Goal: Task Accomplishment & Management: Complete application form

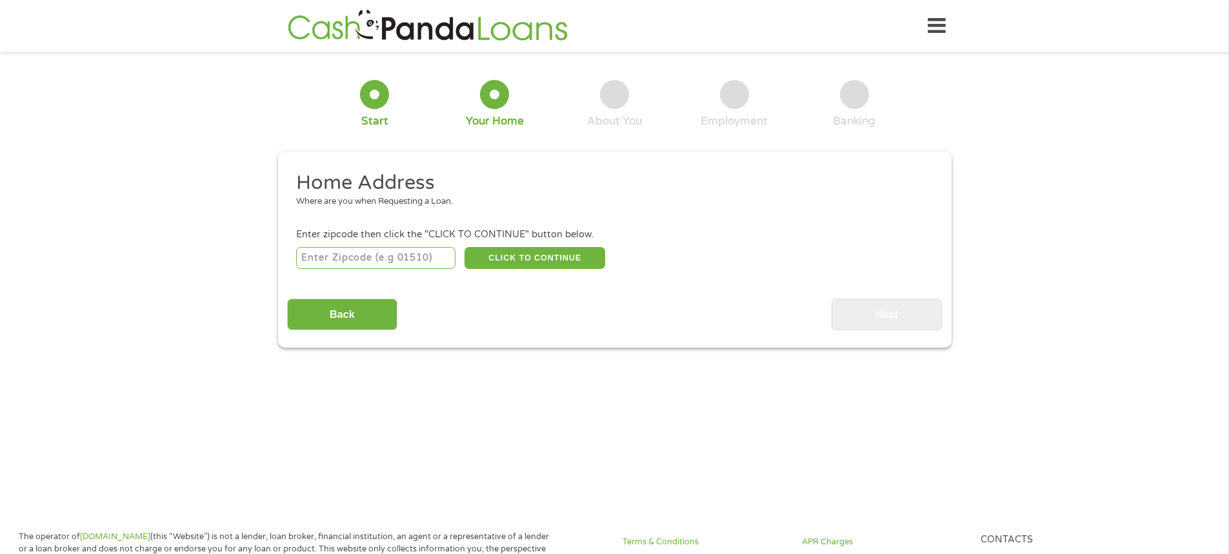
click at [330, 253] on input "number" at bounding box center [375, 258] width 159 height 22
type input "64504"
select select "[US_STATE]"
click at [515, 259] on button "CLICK TO CONTINUE" at bounding box center [534, 258] width 141 height 22
type input "64504"
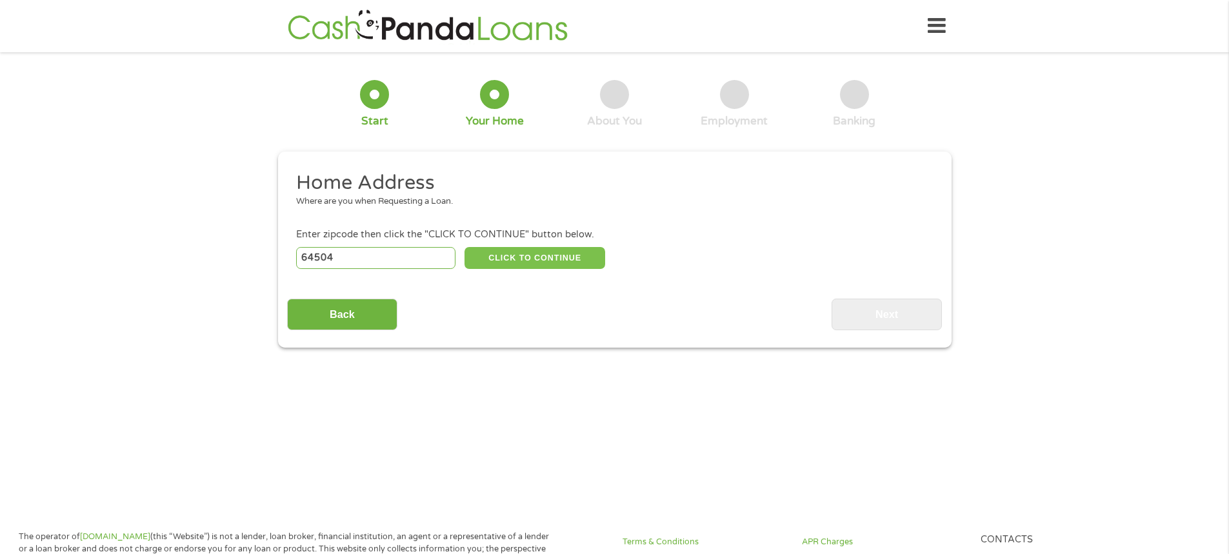
type input "Saint [PERSON_NAME]"
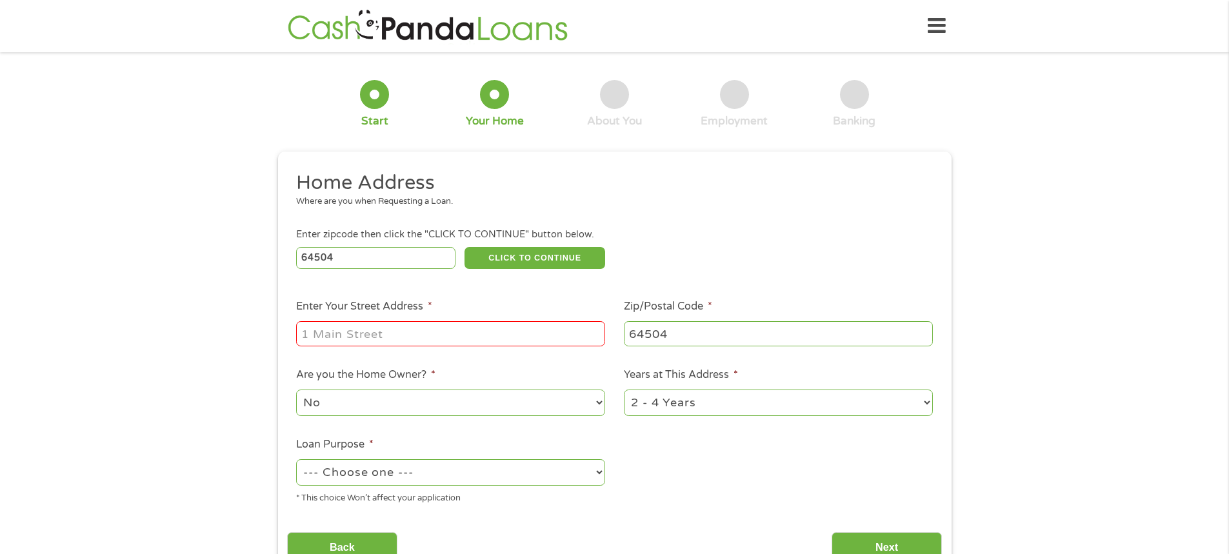
click at [335, 333] on input "Enter Your Street Address *" at bounding box center [450, 333] width 309 height 25
type input "[STREET_ADDRESS][US_STATE]"
click at [343, 406] on select "No Yes" at bounding box center [450, 403] width 309 height 26
select select "yes"
click at [296, 390] on select "No Yes" at bounding box center [450, 403] width 309 height 26
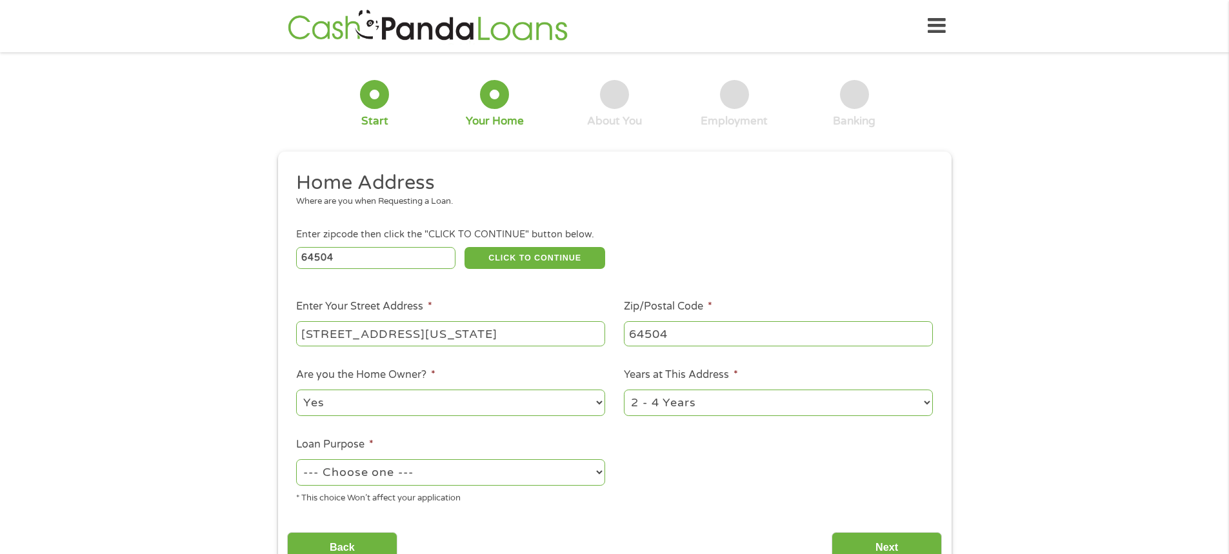
click at [391, 475] on select "--- Choose one --- Pay Bills Debt Consolidation Home Improvement Major Purchase…" at bounding box center [450, 472] width 309 height 26
select select "paybills"
click at [296, 459] on select "--- Choose one --- Pay Bills Debt Consolidation Home Improvement Major Purchase…" at bounding box center [450, 472] width 309 height 26
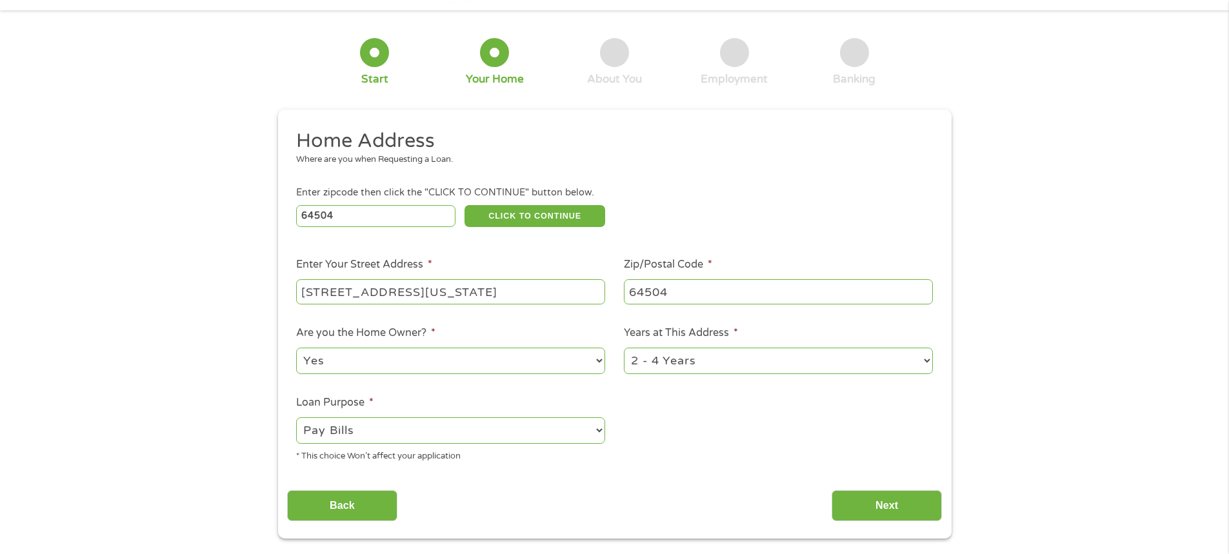
scroll to position [65, 0]
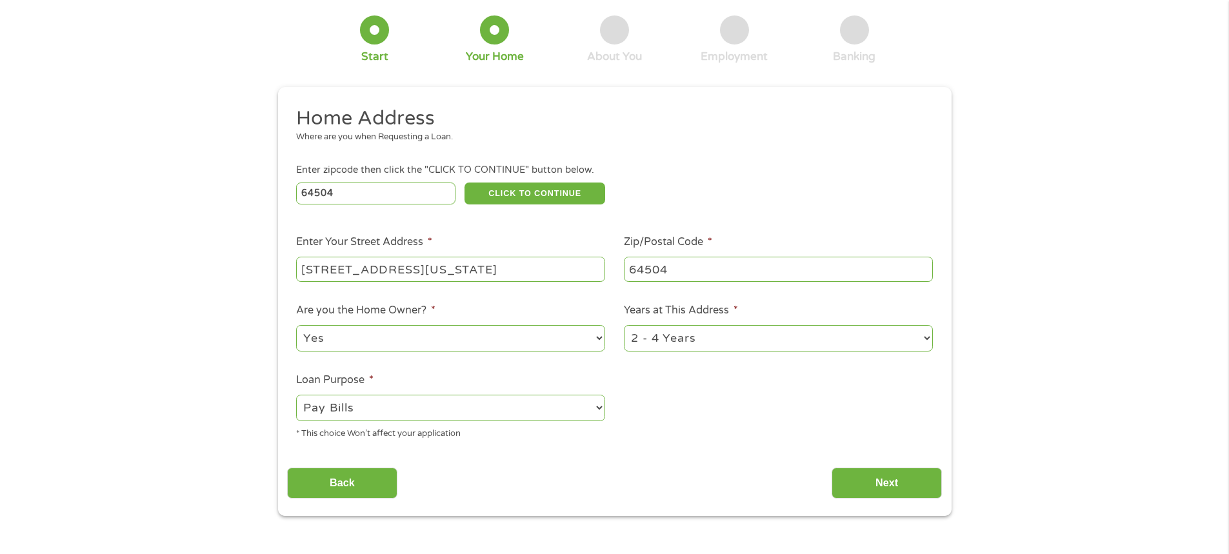
click at [694, 345] on select "1 Year or less 1 - 2 Years 2 - 4 Years Over 4 Years" at bounding box center [778, 338] width 309 height 26
select select "60months"
click at [624, 325] on select "1 Year or less 1 - 2 Years 2 - 4 Years Over 4 Years" at bounding box center [778, 338] width 309 height 26
click at [895, 483] on input "Next" at bounding box center [887, 484] width 110 height 32
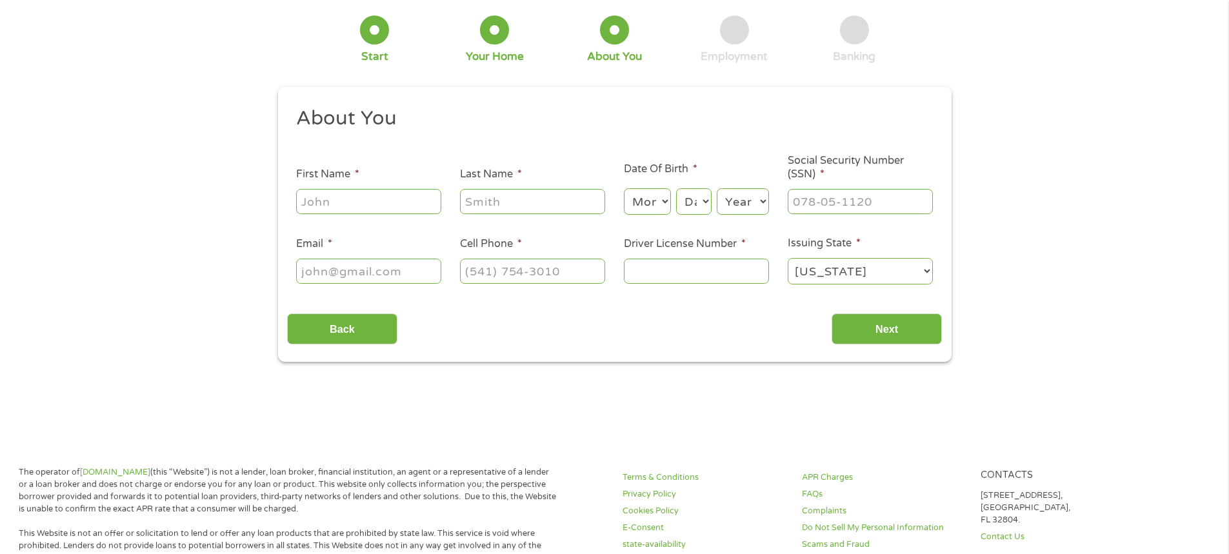
scroll to position [0, 0]
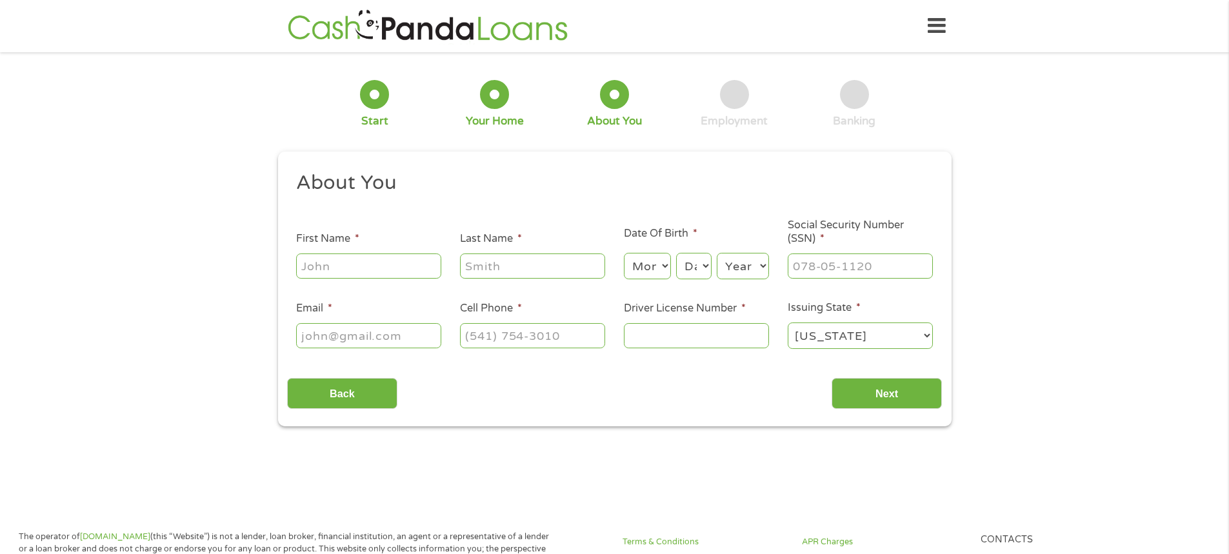
click at [365, 272] on input "First Name *" at bounding box center [368, 266] width 145 height 25
type input "[PERSON_NAME]"
type input "[EMAIL_ADDRESS][DOMAIN_NAME]"
type input "[PHONE_NUMBER]"
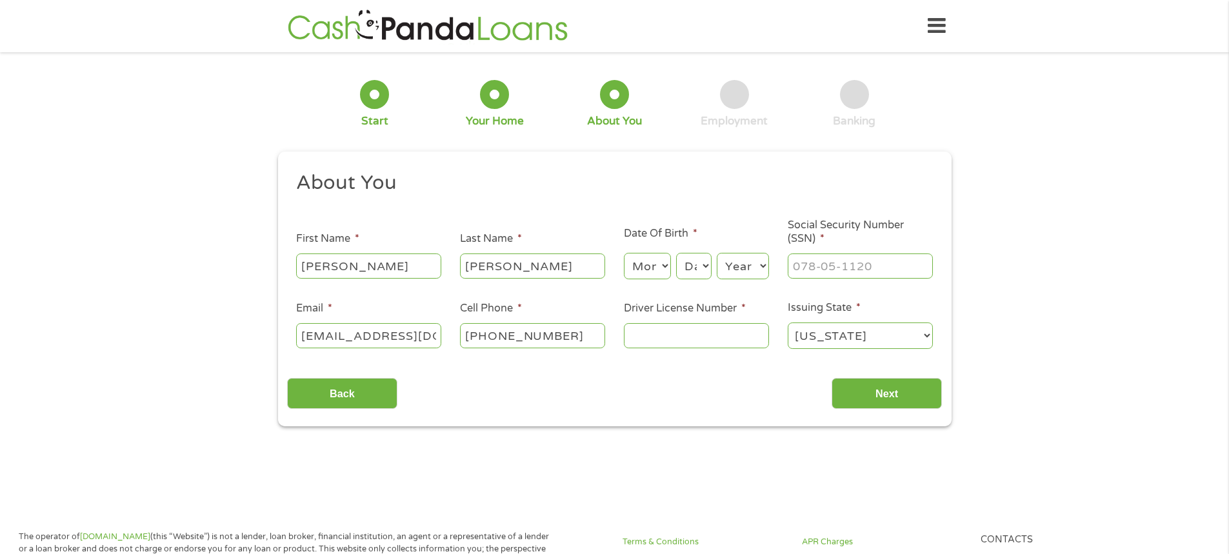
click at [659, 270] on select "Month 1 2 3 4 5 6 7 8 9 10 11 12" at bounding box center [647, 266] width 47 height 26
select select "3"
click at [624, 253] on select "Month 1 2 3 4 5 6 7 8 9 10 11 12" at bounding box center [647, 266] width 47 height 26
click at [704, 261] on select "Day 1 2 3 4 5 6 7 8 9 10 11 12 13 14 15 16 17 18 19 20 21 22 23 24 25 26 27 28 …" at bounding box center [693, 266] width 35 height 26
select select "31"
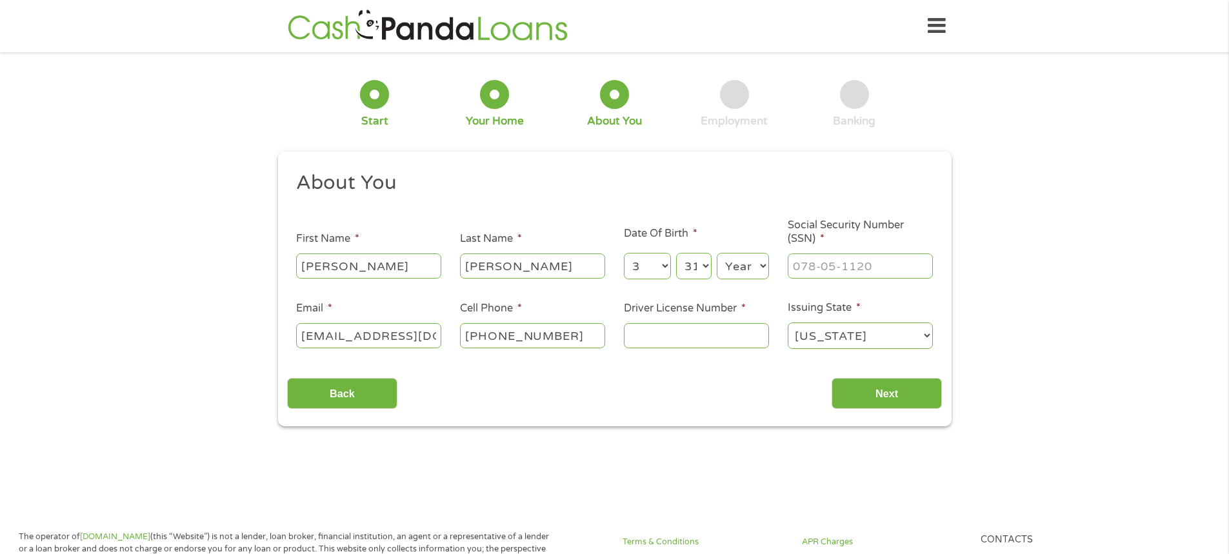
click at [676, 253] on select "Day 1 2 3 4 5 6 7 8 9 10 11 12 13 14 15 16 17 18 19 20 21 22 23 24 25 26 27 28 …" at bounding box center [693, 266] width 35 height 26
click at [744, 266] on select "Year [DATE] 2006 2005 2004 2003 2002 2001 2000 1999 1998 1997 1996 1995 1994 19…" at bounding box center [743, 266] width 52 height 26
select select "1987"
click at [717, 253] on select "Year [DATE] 2006 2005 2004 2003 2002 2001 2000 1999 1998 1997 1996 1995 1994 19…" at bounding box center [743, 266] width 52 height 26
click at [819, 271] on input "___-__-____" at bounding box center [860, 266] width 145 height 25
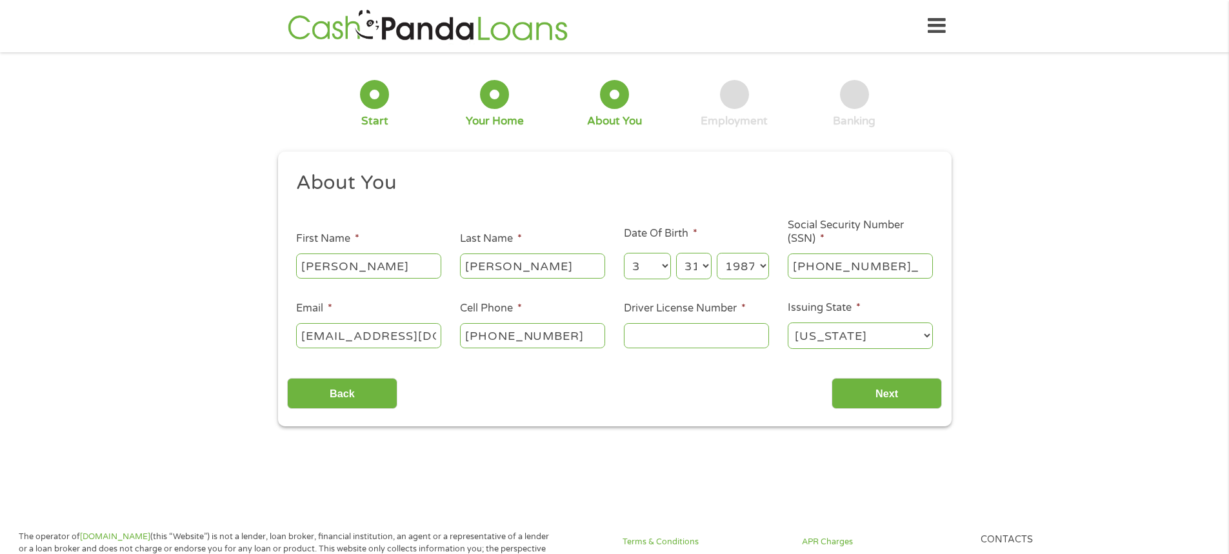
type input "512-92-7275"
click at [691, 330] on input "Driver License Number *" at bounding box center [696, 335] width 145 height 25
click at [691, 337] on input "Driver License Number *" at bounding box center [696, 335] width 145 height 25
type input "R206341001"
click at [886, 382] on input "Next" at bounding box center [887, 394] width 110 height 32
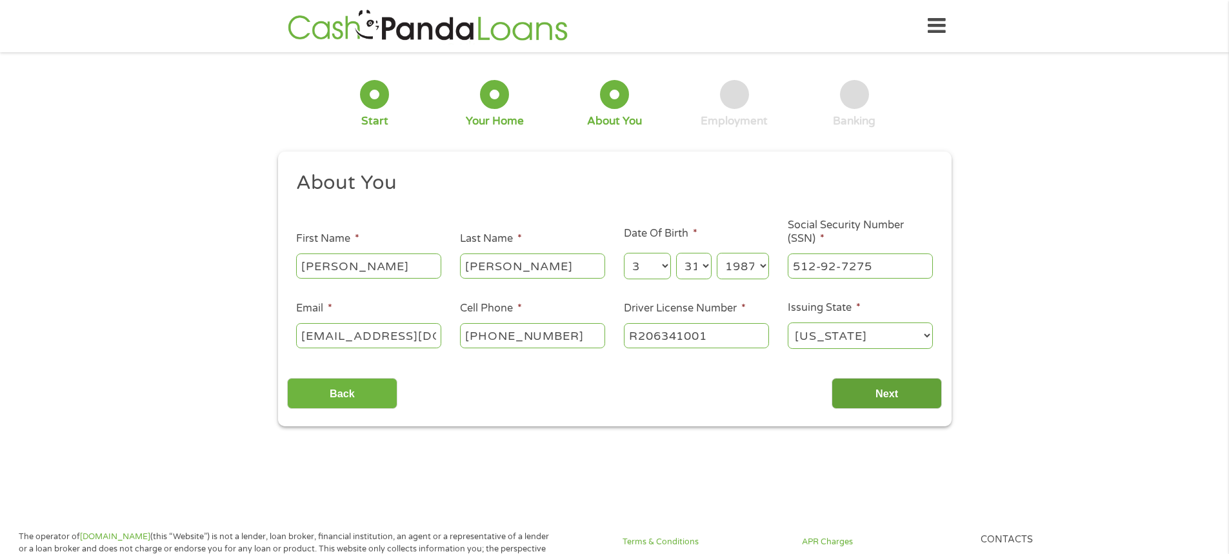
scroll to position [5, 5]
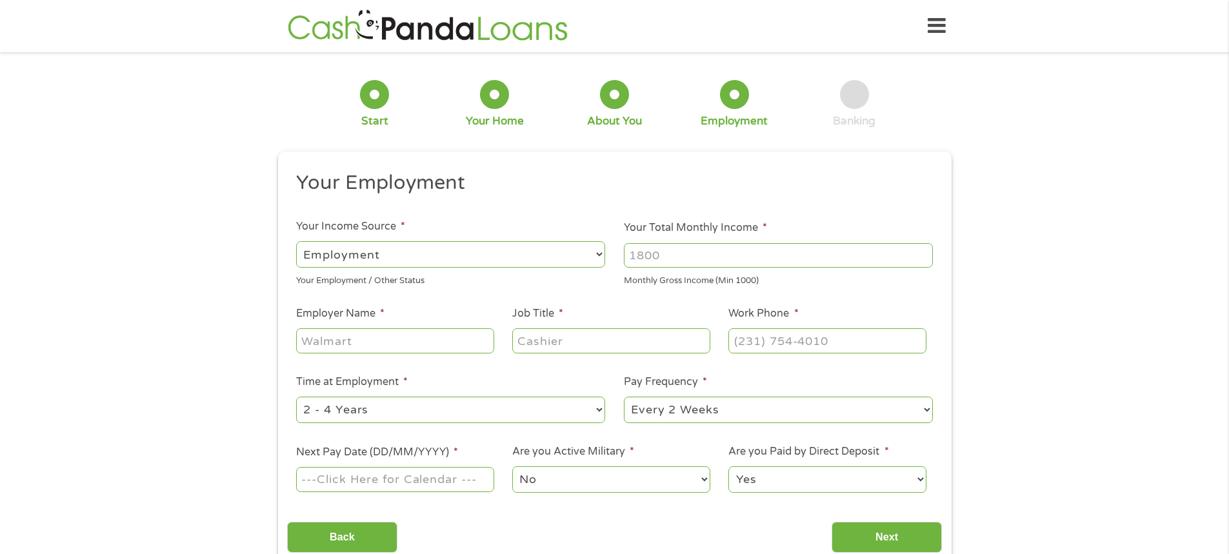
click at [686, 256] on input "Your Total Monthly Income *" at bounding box center [778, 255] width 309 height 25
type input "2300"
click at [366, 340] on input "Employer Name *" at bounding box center [394, 340] width 197 height 25
click at [366, 340] on input "[PERSON_NAME]" at bounding box center [394, 340] width 197 height 25
type input "Fulson Housing Group"
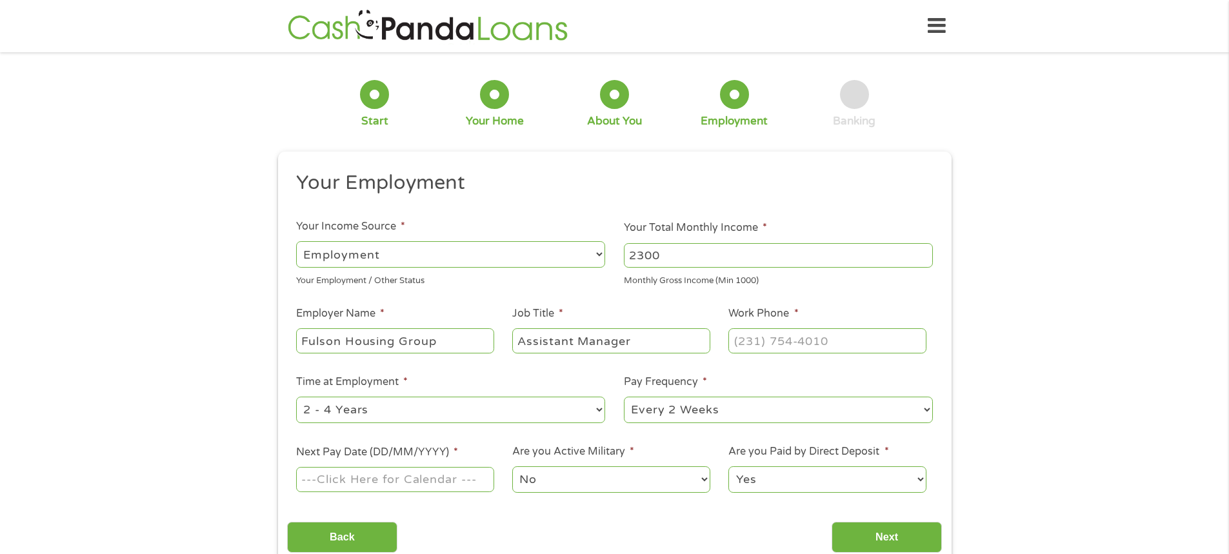
type input "Assistant Manager"
type input "[PHONE_NUMBER]"
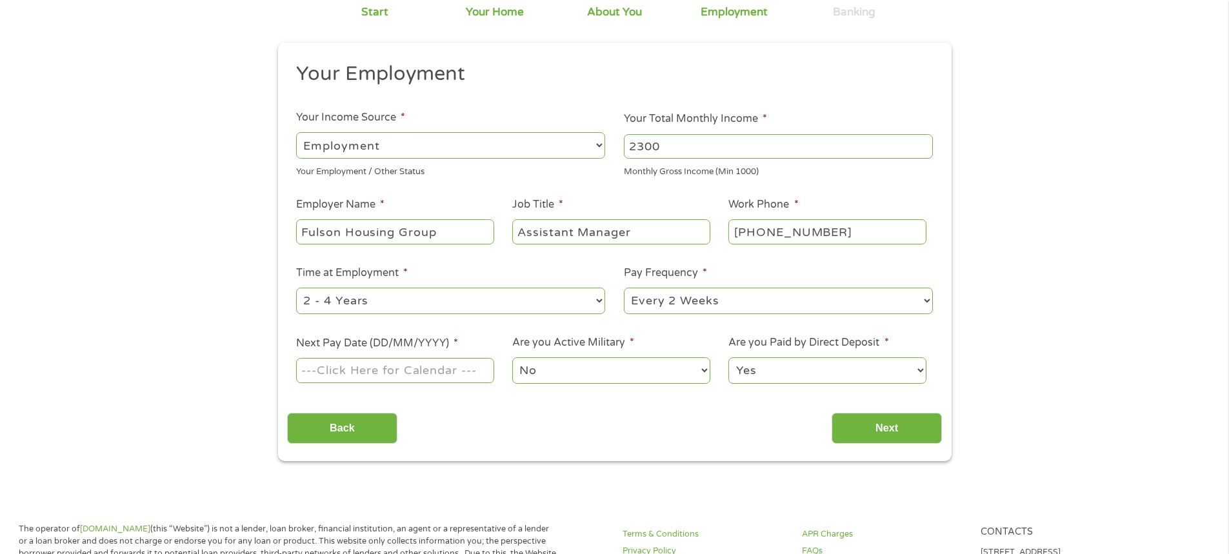
scroll to position [129, 0]
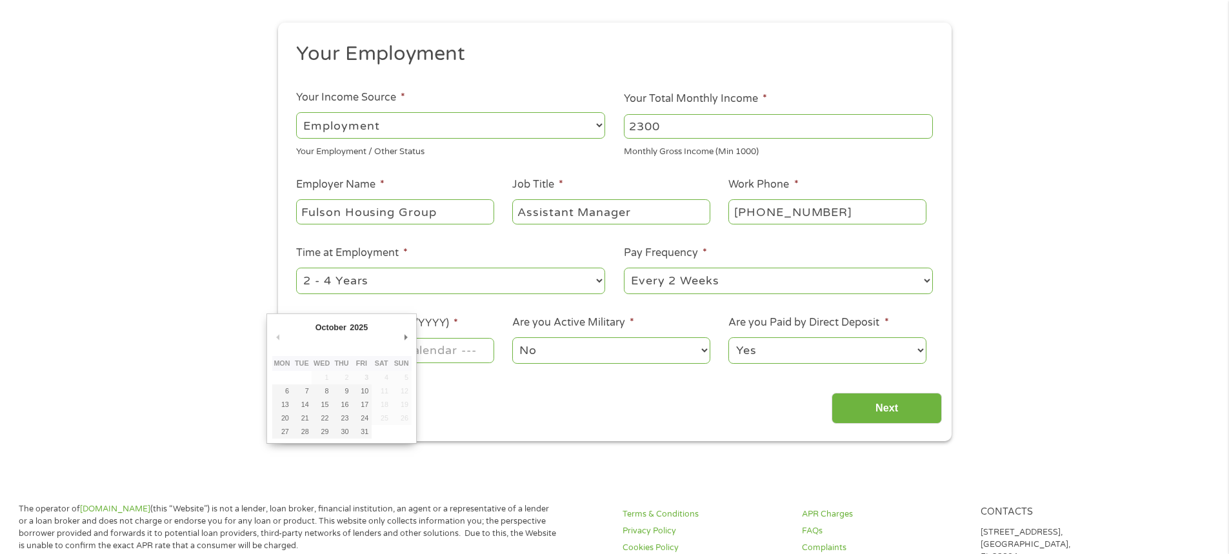
click at [434, 353] on input "Next Pay Date (DD/MM/YYYY) *" at bounding box center [394, 350] width 197 height 25
type input "[DATE]"
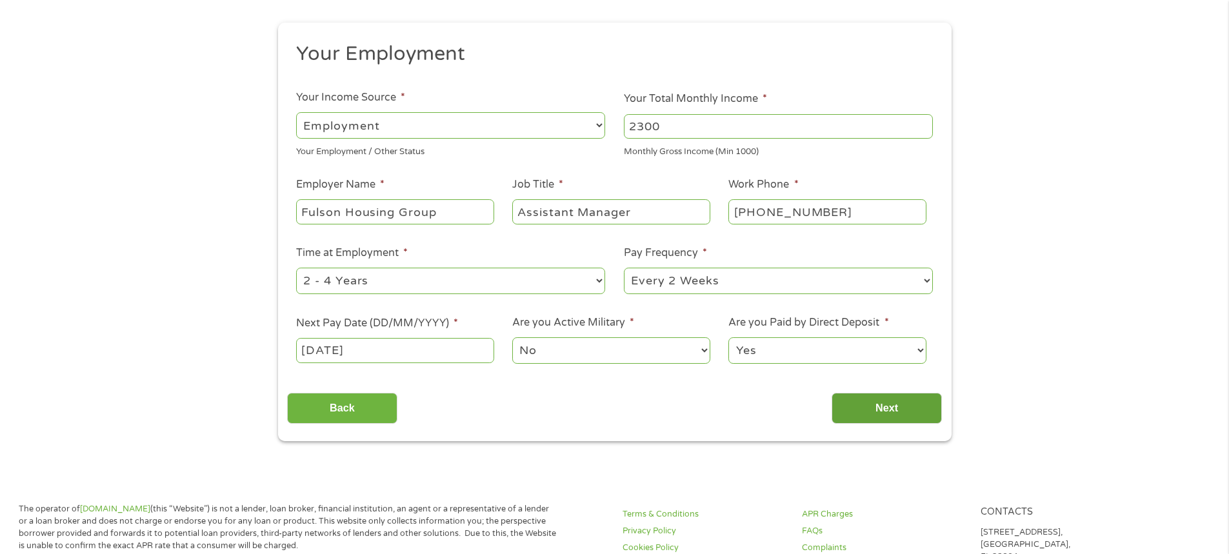
click at [848, 404] on input "Next" at bounding box center [887, 409] width 110 height 32
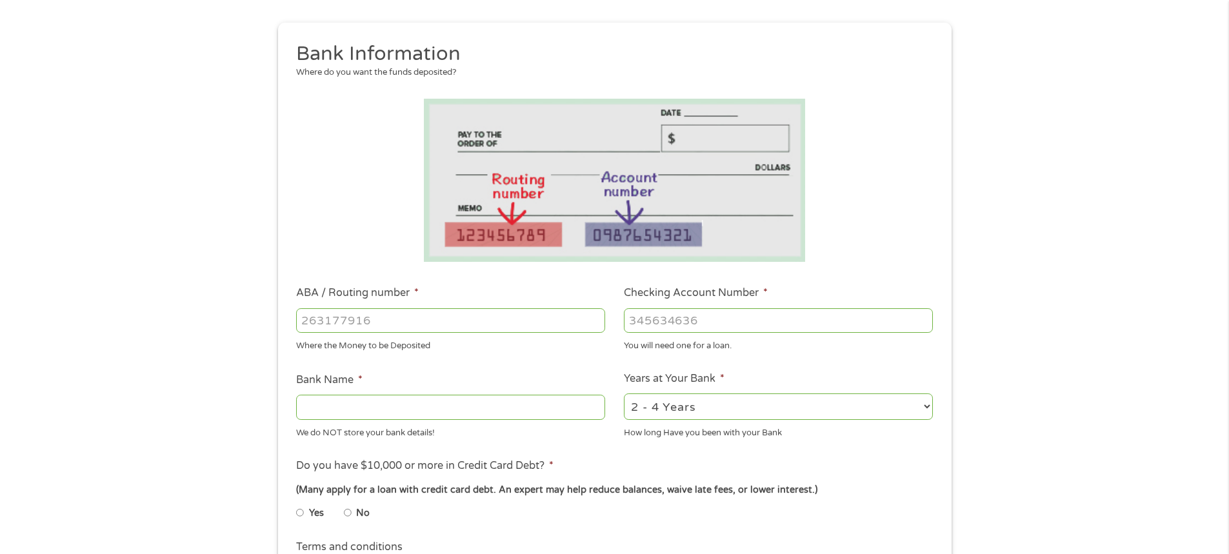
scroll to position [0, 0]
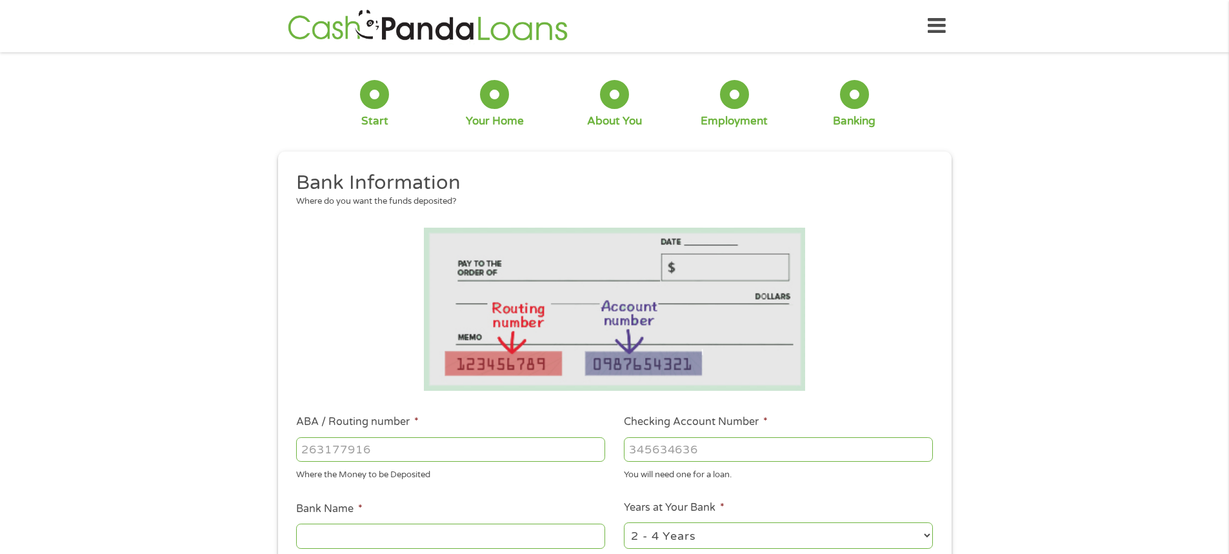
click at [352, 443] on input "ABA / Routing number *" at bounding box center [450, 449] width 309 height 25
paste input "3"
type input "301281913"
type input "[PERSON_NAME] CREDIT UNION"
type input "301281913"
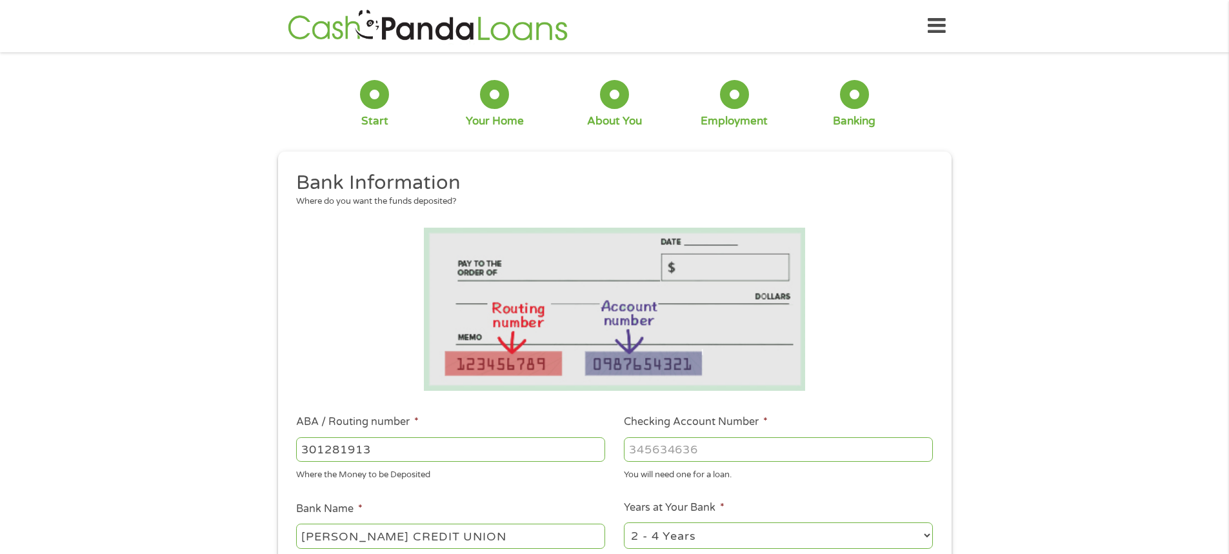
click at [705, 441] on input "Checking Account Number *" at bounding box center [778, 449] width 309 height 25
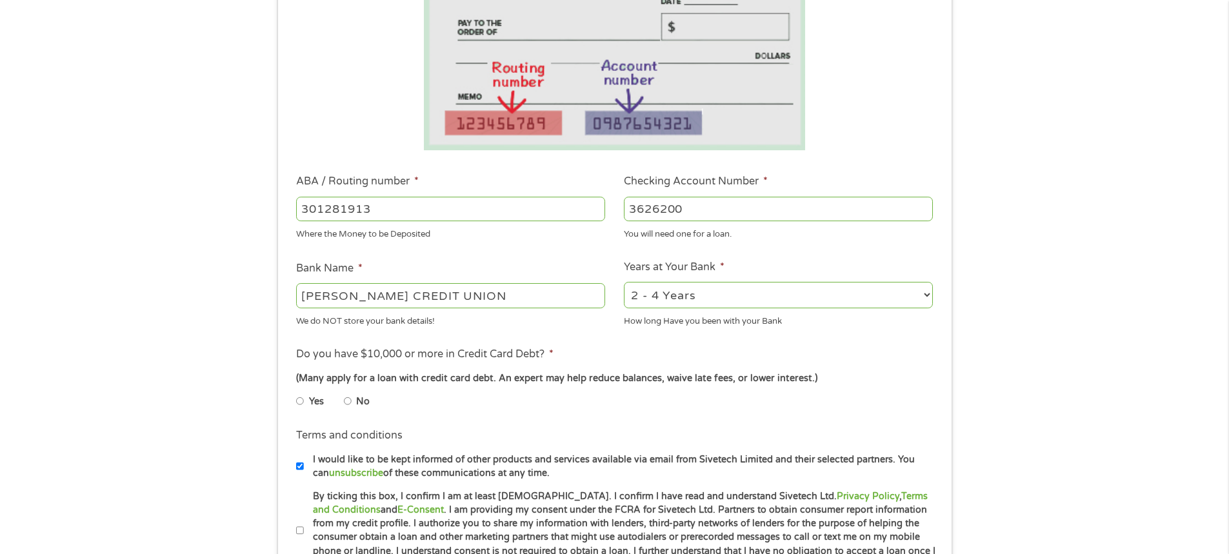
scroll to position [258, 0]
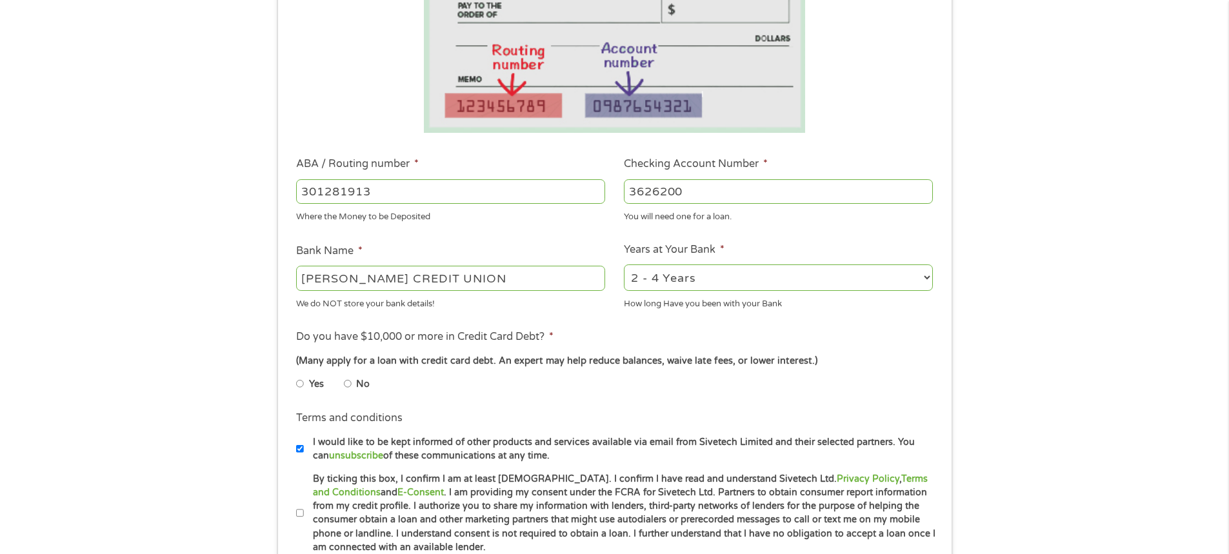
type input "3626200"
click at [659, 279] on select "2 - 4 Years 6 - 12 Months 1 - 2 Years Over 4 Years" at bounding box center [778, 277] width 309 height 26
select select "60months"
click at [624, 264] on select "2 - 4 Years 6 - 12 Months 1 - 2 Years Over 4 Years" at bounding box center [778, 277] width 309 height 26
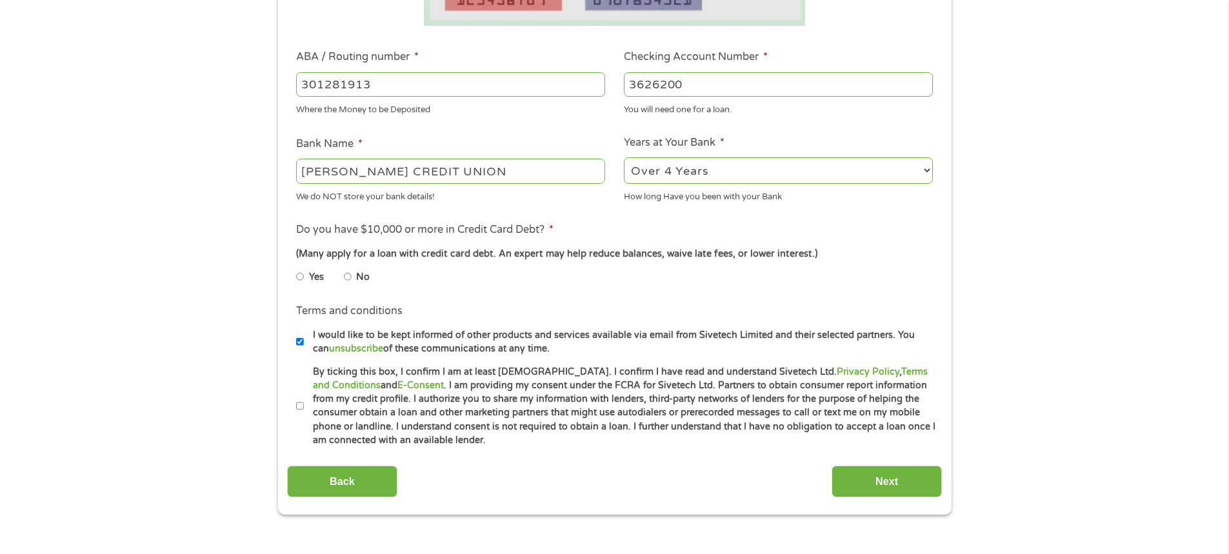
scroll to position [387, 0]
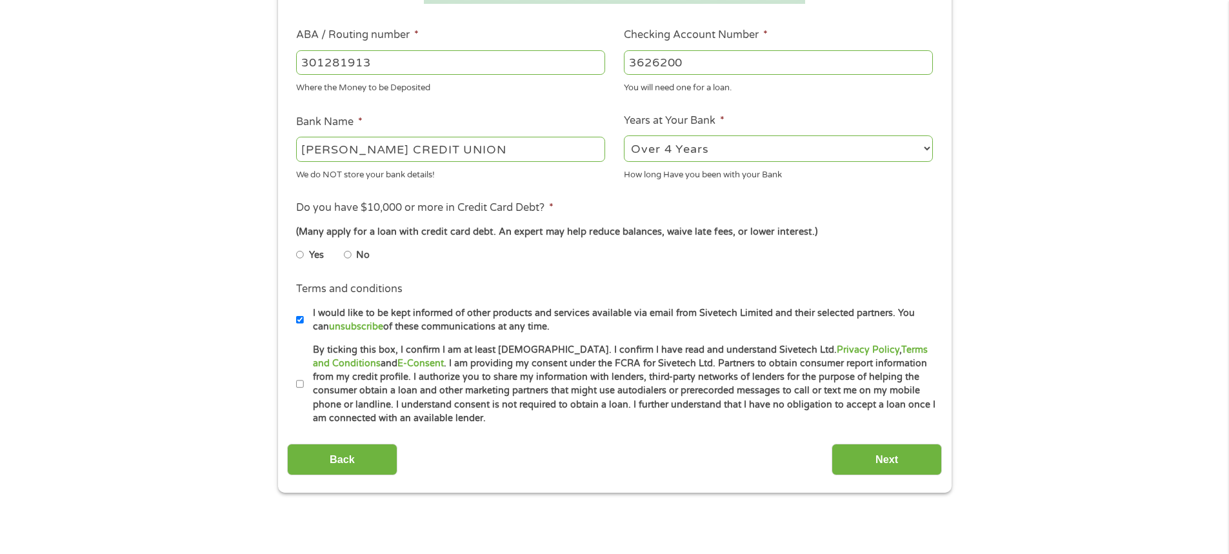
click at [346, 252] on input "No" at bounding box center [348, 254] width 8 height 21
radio input "true"
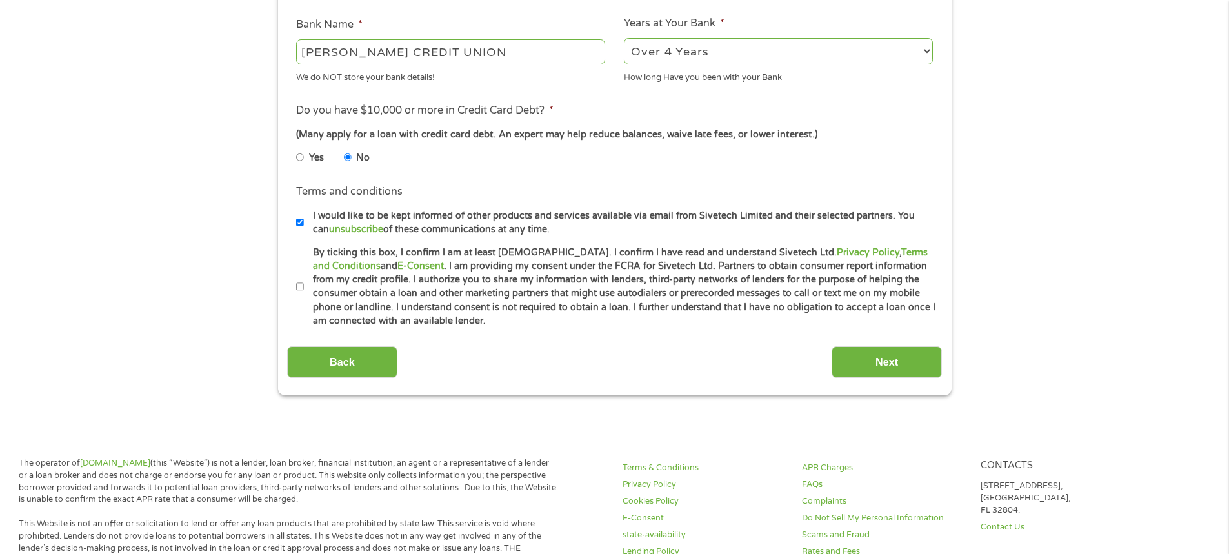
scroll to position [516, 0]
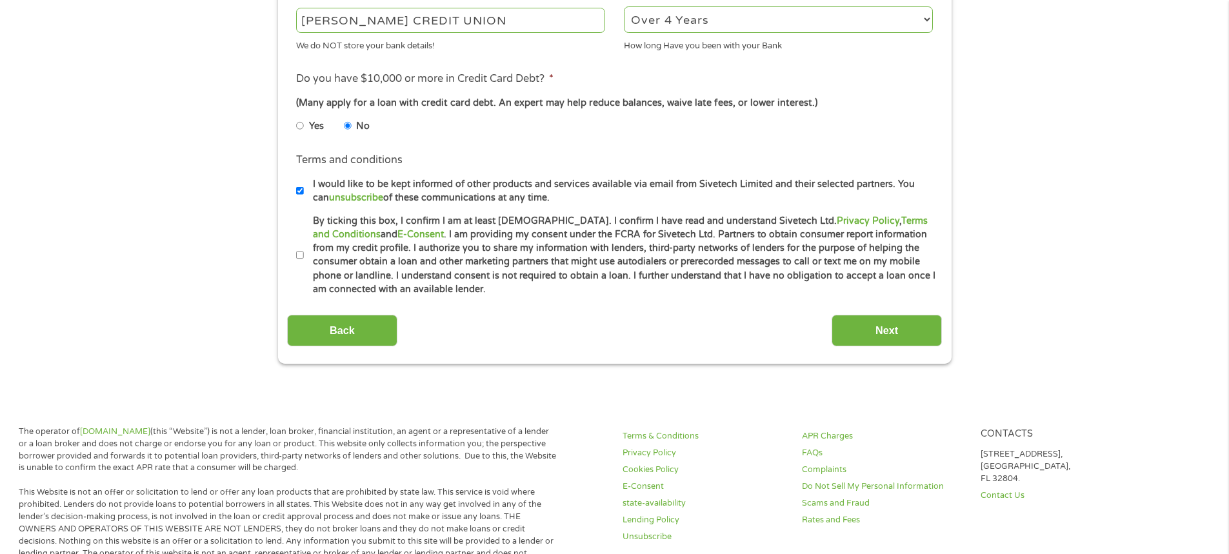
click at [299, 256] on input "By ticking this box, I confirm I am at least [DEMOGRAPHIC_DATA]. I confirm I ha…" at bounding box center [300, 255] width 8 height 21
checkbox input "true"
click at [872, 337] on input "Next" at bounding box center [887, 331] width 110 height 32
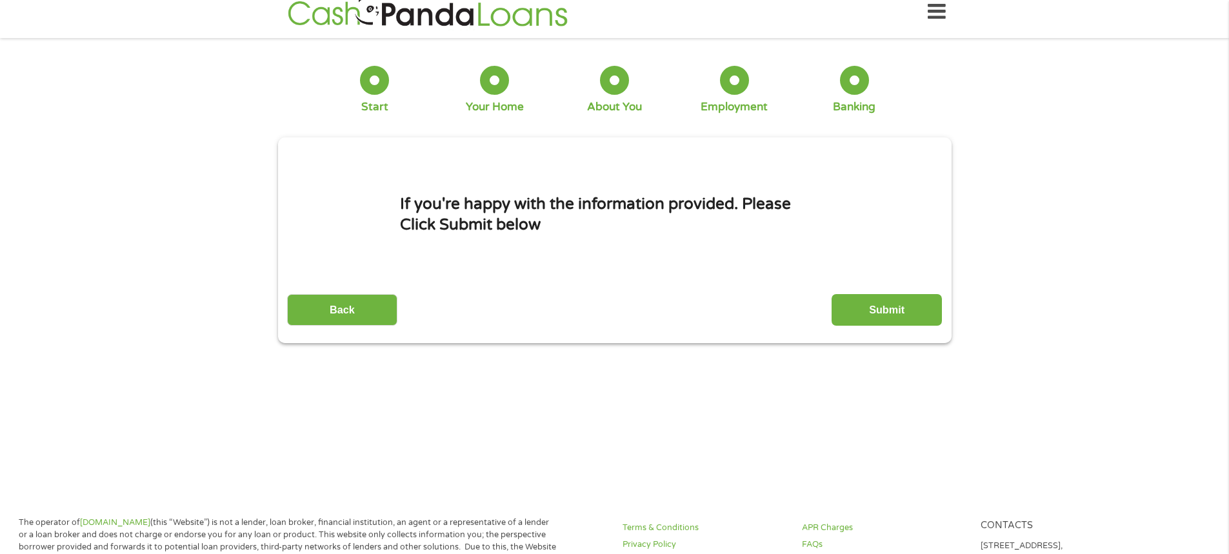
scroll to position [0, 0]
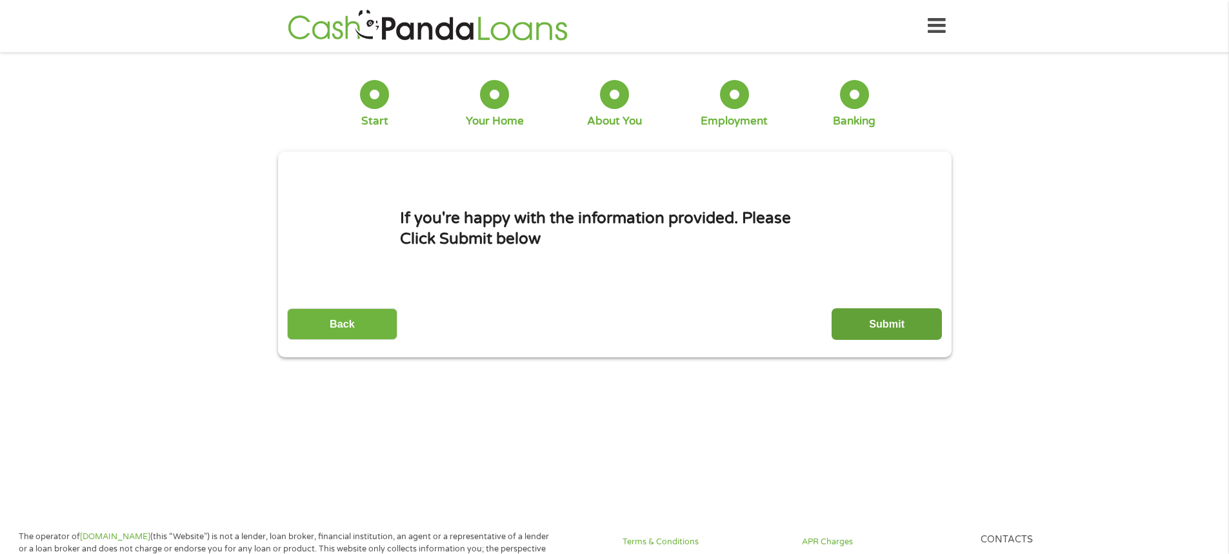
click at [878, 318] on input "Submit" at bounding box center [887, 324] width 110 height 32
